Goal: Information Seeking & Learning: Check status

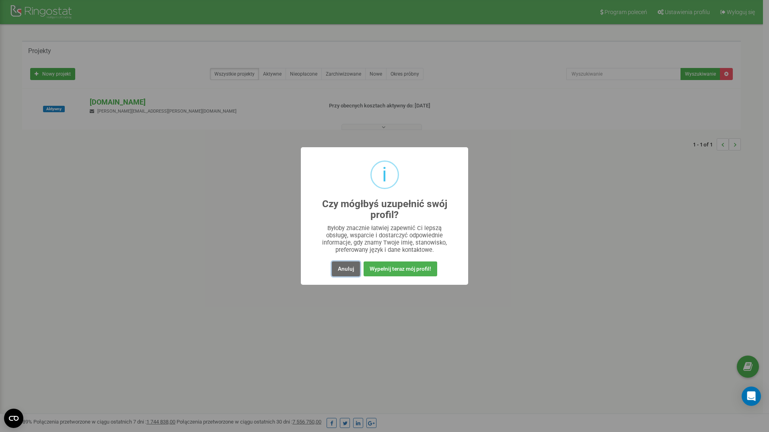
click at [339, 268] on button "Anuluj" at bounding box center [346, 269] width 28 height 15
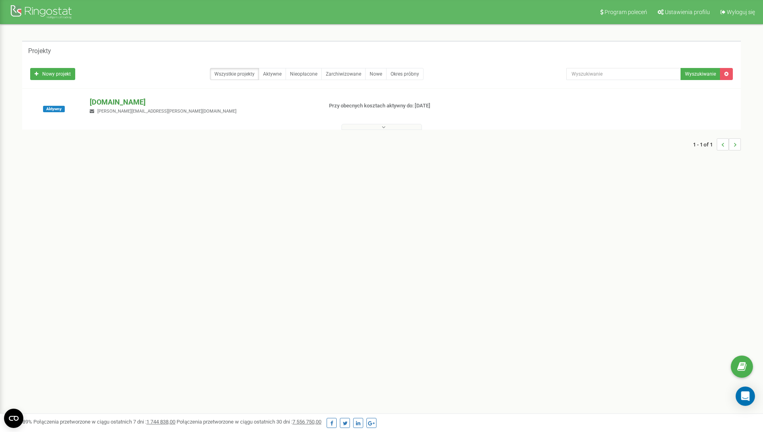
click at [119, 101] on p "[DOMAIN_NAME]" at bounding box center [203, 102] width 226 height 10
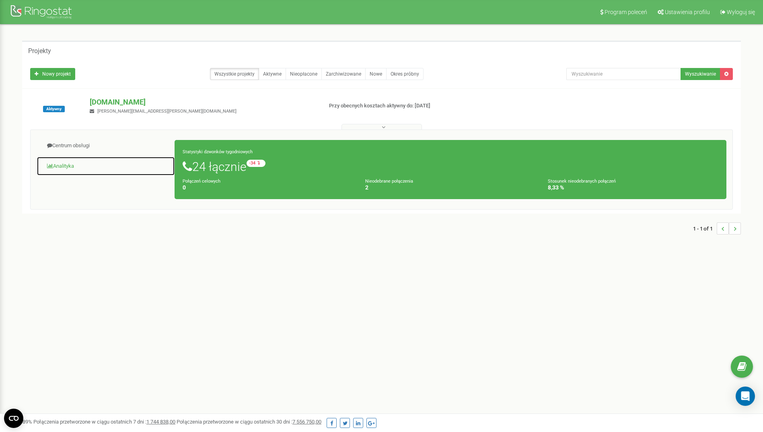
click at [64, 165] on link "Analityka" at bounding box center [106, 167] width 138 height 20
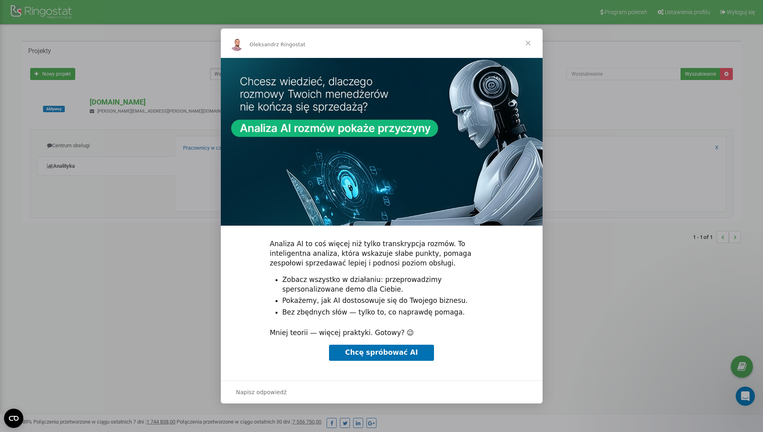
click at [529, 44] on span "Zamknij" at bounding box center [528, 43] width 29 height 29
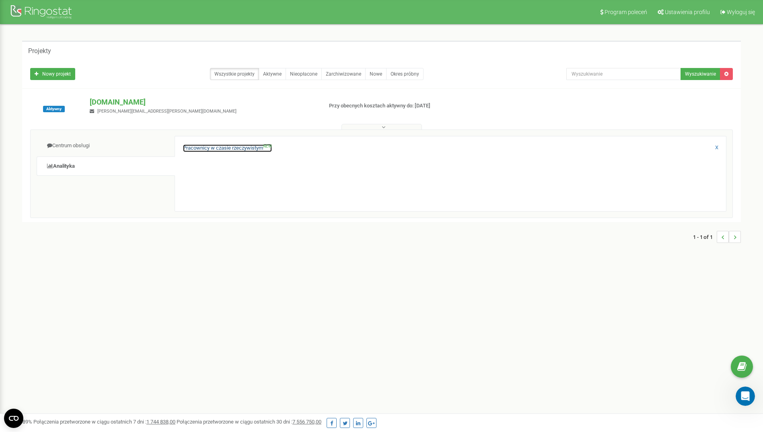
click at [220, 145] on link "Pracownicy w czasie rzeczywistym NEW" at bounding box center [227, 148] width 89 height 8
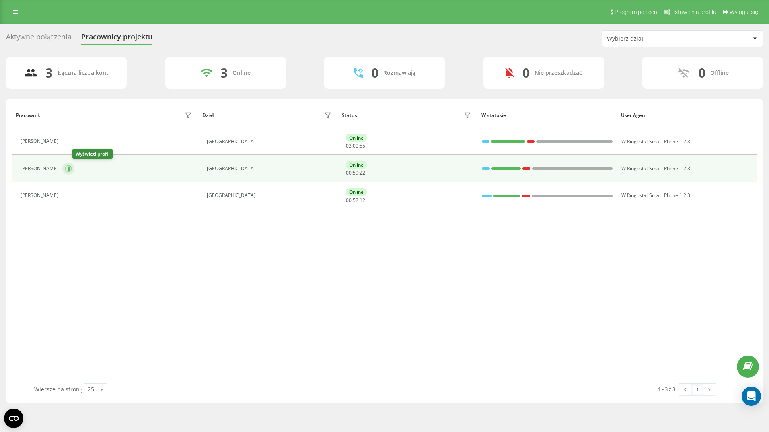
click at [70, 167] on icon at bounding box center [69, 169] width 2 height 4
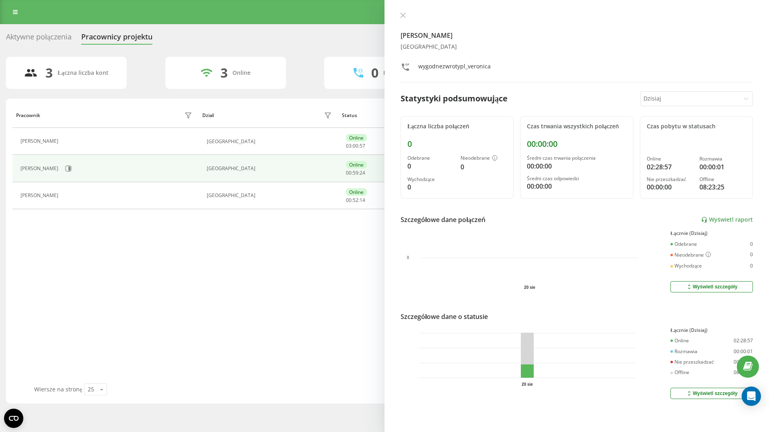
click at [668, 96] on div at bounding box center [690, 98] width 93 height 9
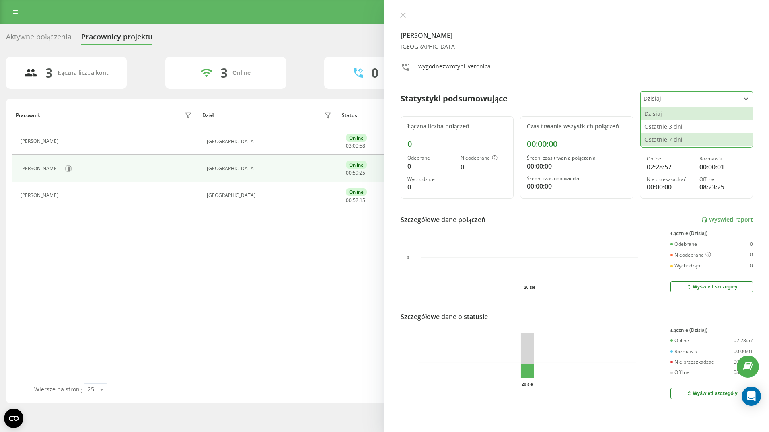
click at [670, 137] on div "Ostatnie 7 dni" at bounding box center [697, 139] width 112 height 13
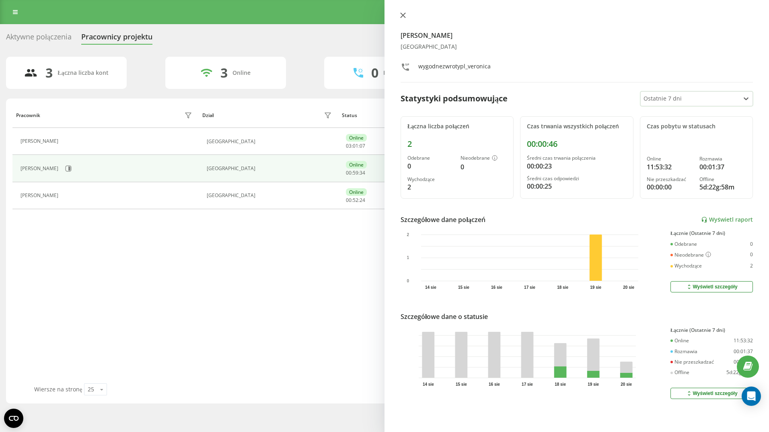
click at [403, 13] on icon at bounding box center [403, 15] width 6 height 6
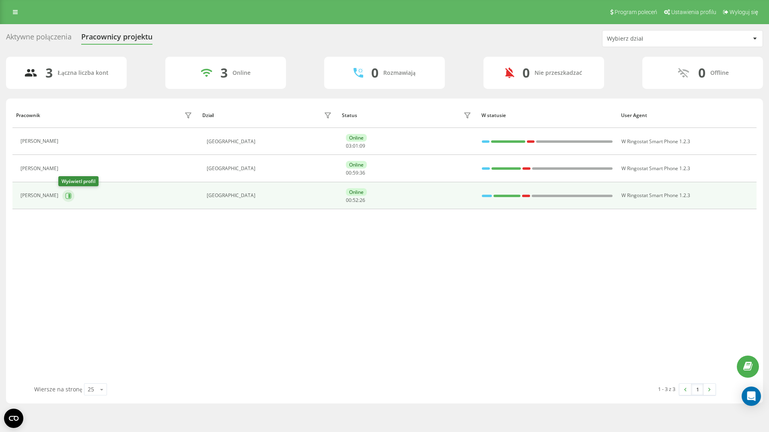
click at [65, 195] on icon at bounding box center [68, 196] width 6 height 6
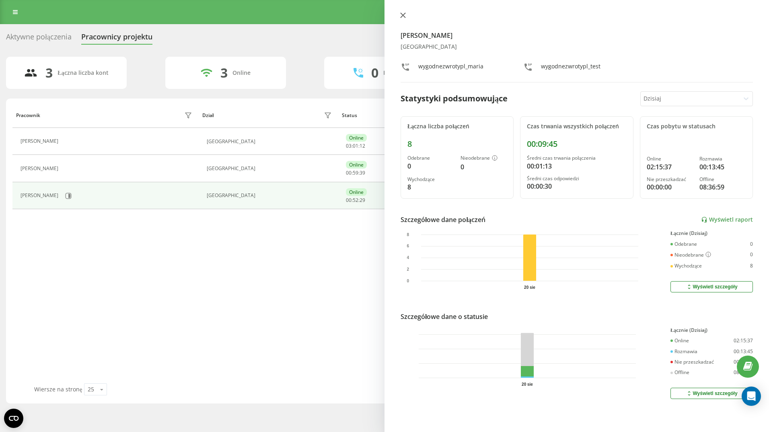
click at [405, 14] on icon at bounding box center [403, 15] width 5 height 5
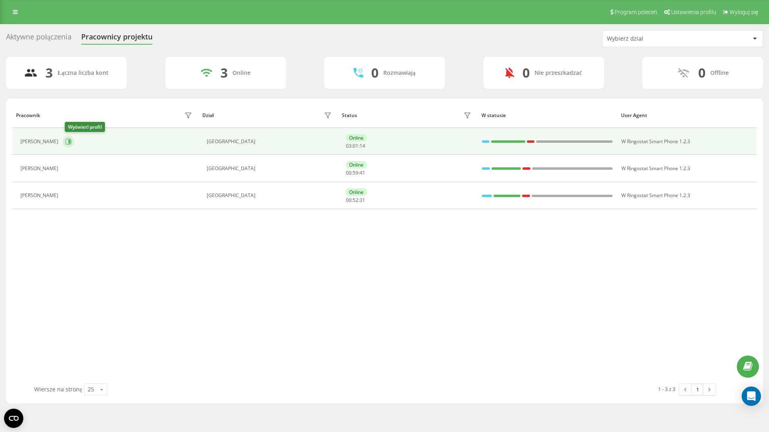
click at [69, 141] on icon at bounding box center [68, 141] width 6 height 6
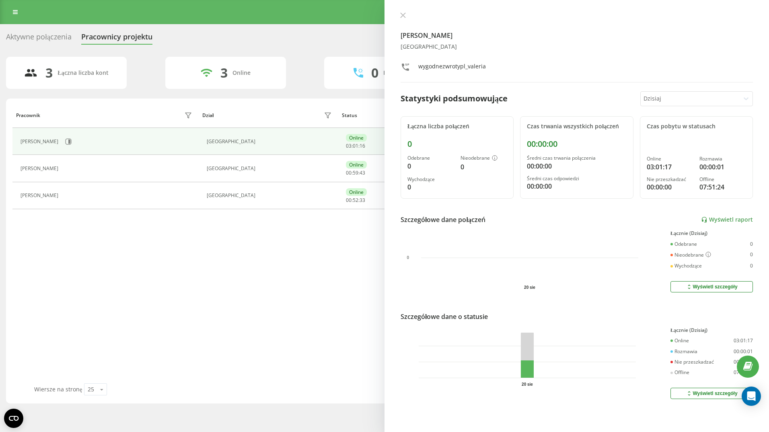
click at [101, 239] on div "Pracownik Dział Status W statusie User Agent Valeria Movileanu Romania Online 0…" at bounding box center [384, 243] width 744 height 281
click at [658, 98] on div at bounding box center [690, 98] width 93 height 9
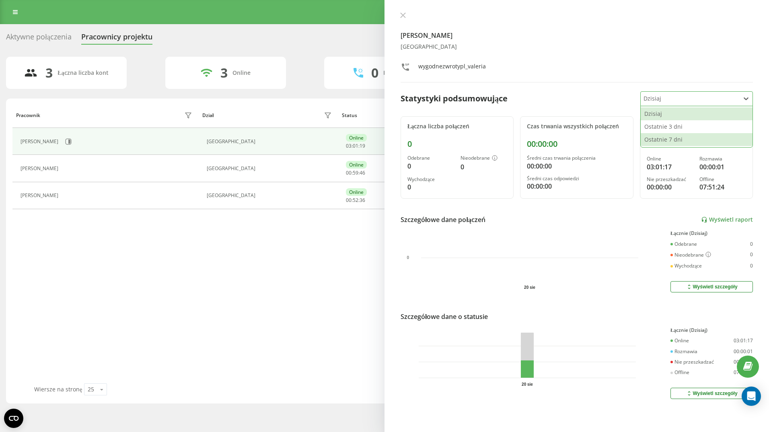
click at [656, 138] on div "Ostatnie 7 dni" at bounding box center [697, 139] width 112 height 13
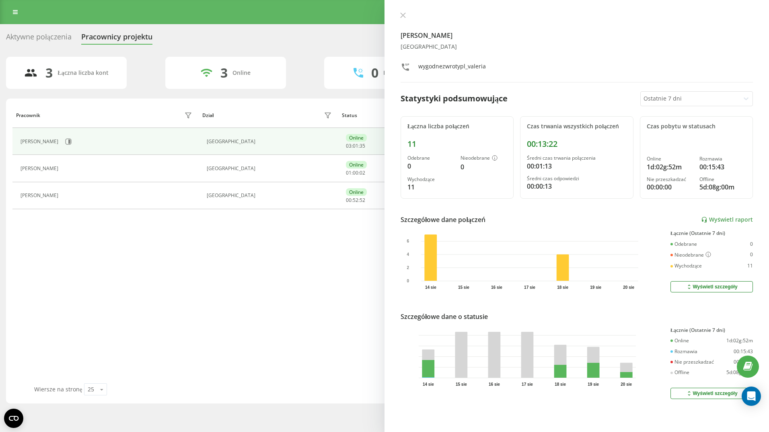
click at [183, 302] on div "Pracownik Dział Status W statusie User Agent Valeria Movileanu Romania Online 0…" at bounding box center [384, 243] width 744 height 281
click at [404, 17] on icon at bounding box center [403, 15] width 6 height 6
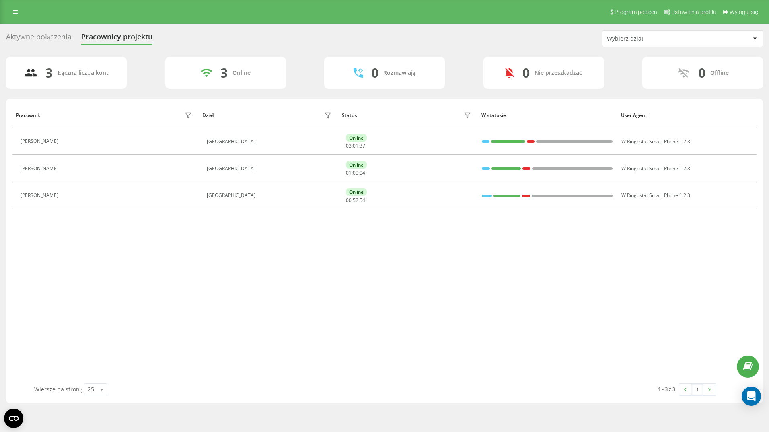
click at [172, 278] on div "Pracownik Dział Status W statusie User Agent Valeria Movileanu Romania Online 0…" at bounding box center [384, 243] width 744 height 281
click at [70, 142] on icon at bounding box center [67, 141] width 6 height 6
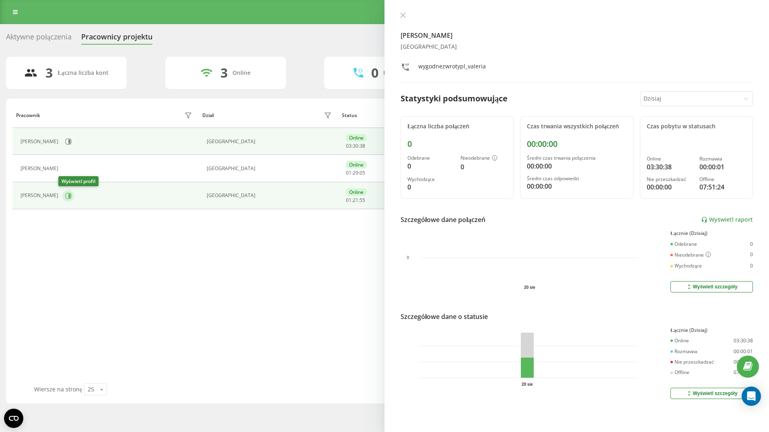
click at [65, 196] on icon at bounding box center [68, 196] width 6 height 6
